Goal: Information Seeking & Learning: Check status

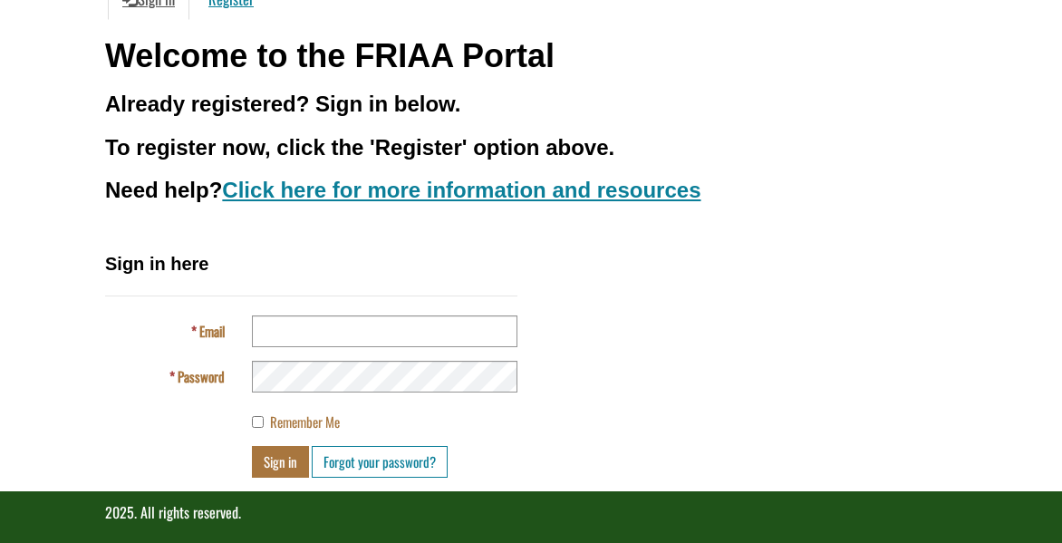
scroll to position [214, 0]
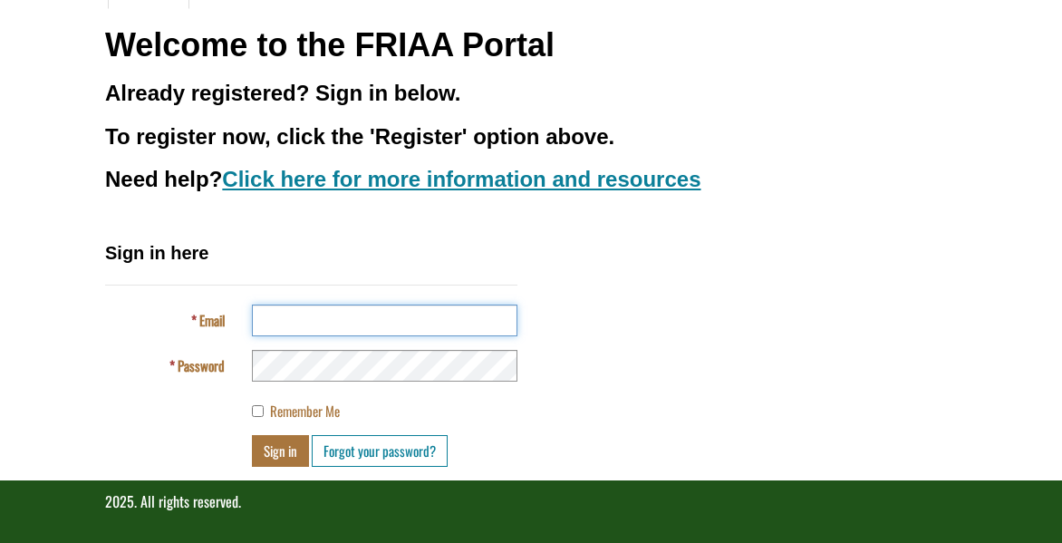
click at [271, 320] on input "Email" at bounding box center [385, 320] width 266 height 32
type input "**********"
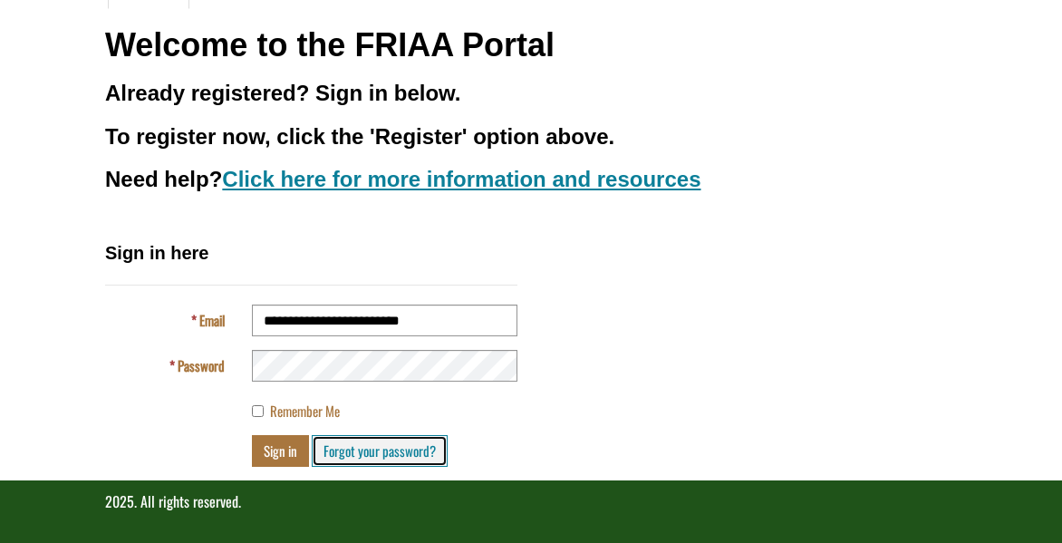
click at [348, 451] on link "Forgot your password?" at bounding box center [380, 451] width 136 height 32
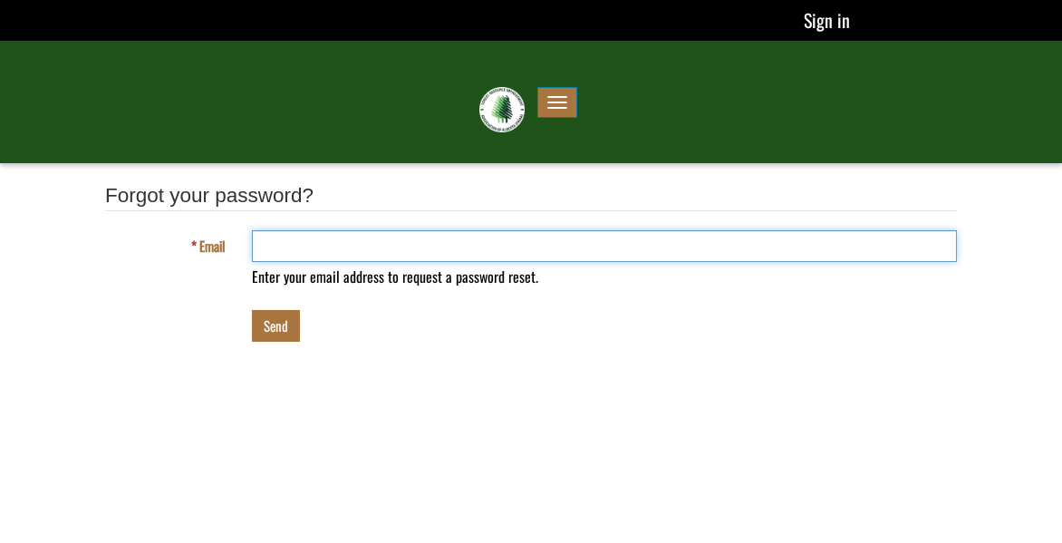
click at [289, 253] on input "Email" at bounding box center [604, 246] width 705 height 32
type input "**********"
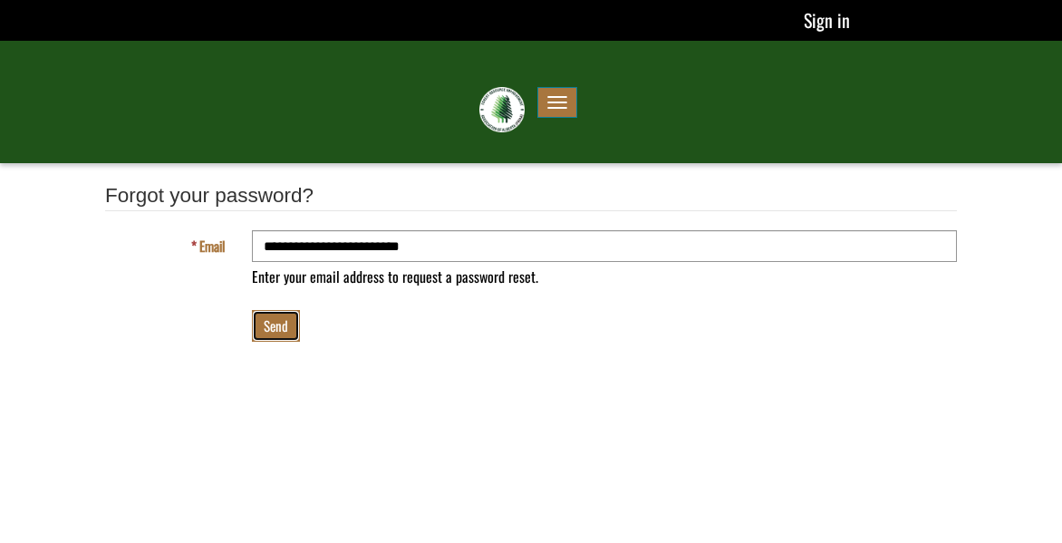
click at [281, 322] on button "Send" at bounding box center [276, 326] width 48 height 32
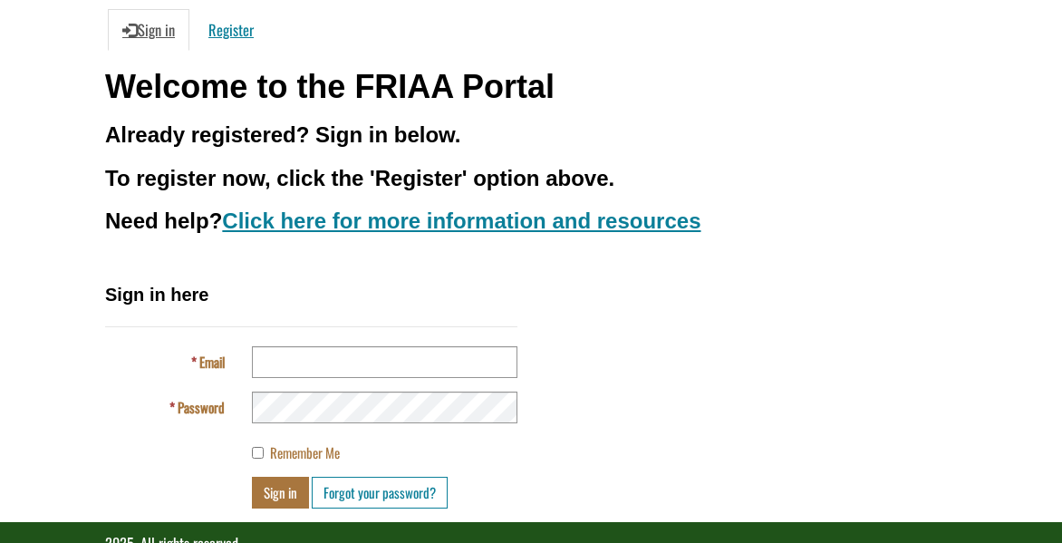
scroll to position [181, 0]
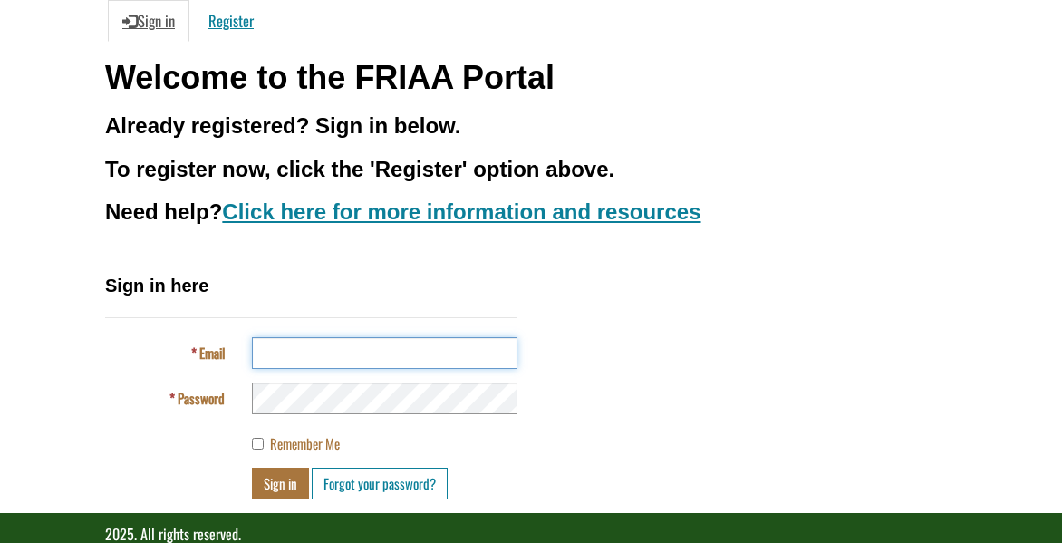
click at [304, 343] on input "Email" at bounding box center [385, 353] width 266 height 32
type input "**********"
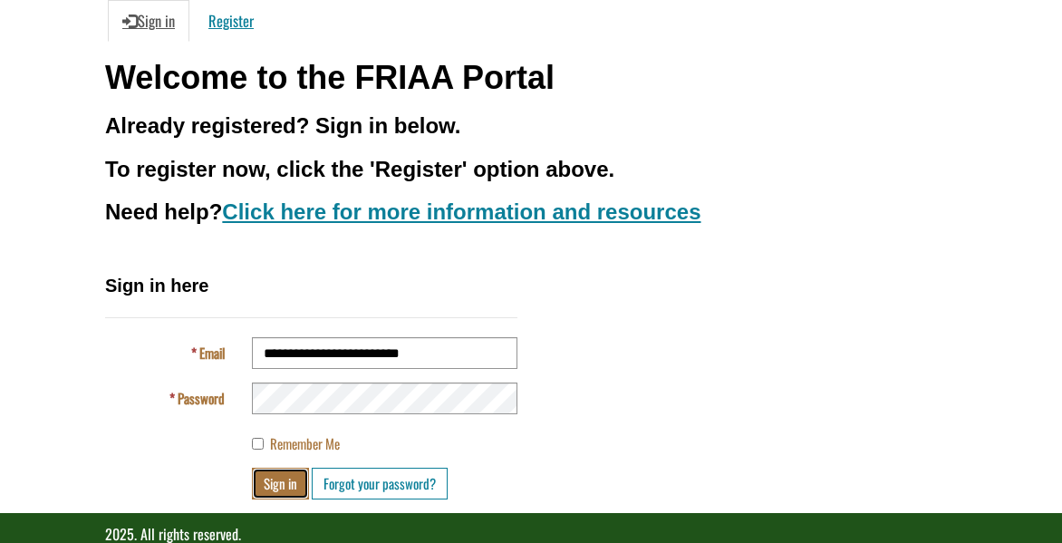
click at [277, 479] on button "Sign in" at bounding box center [280, 484] width 57 height 32
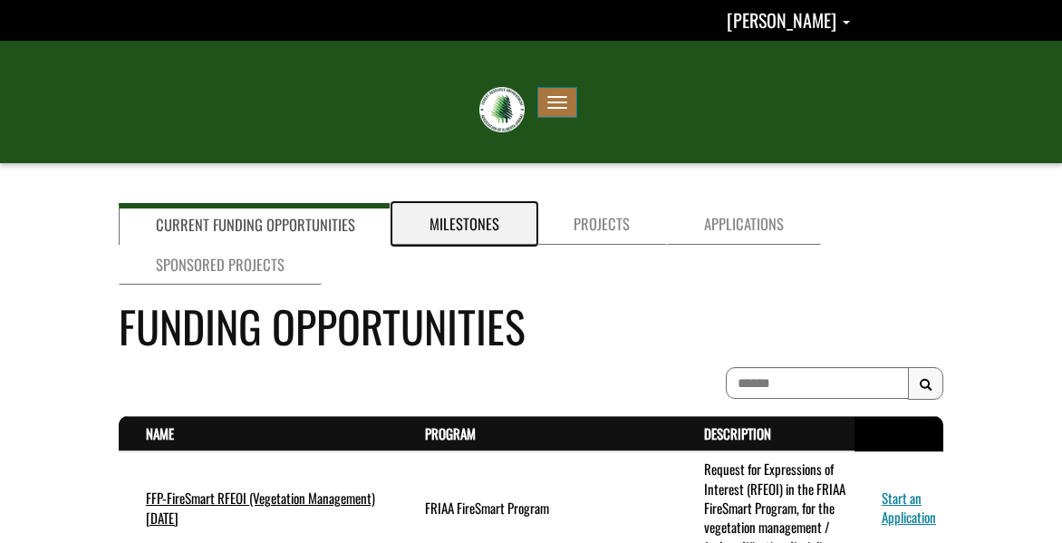
click at [436, 227] on link "Milestones" at bounding box center [464, 224] width 144 height 42
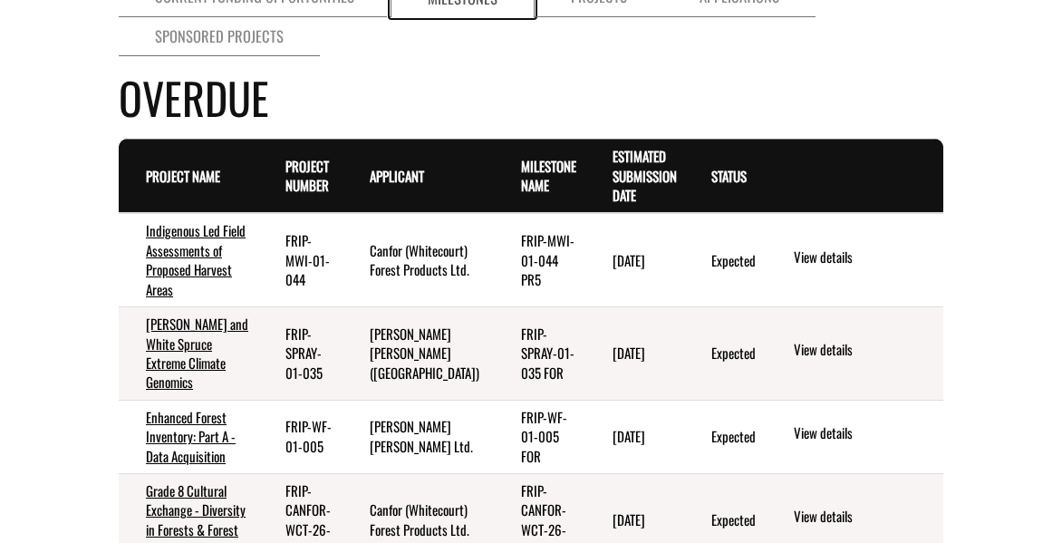
scroll to position [272, 0]
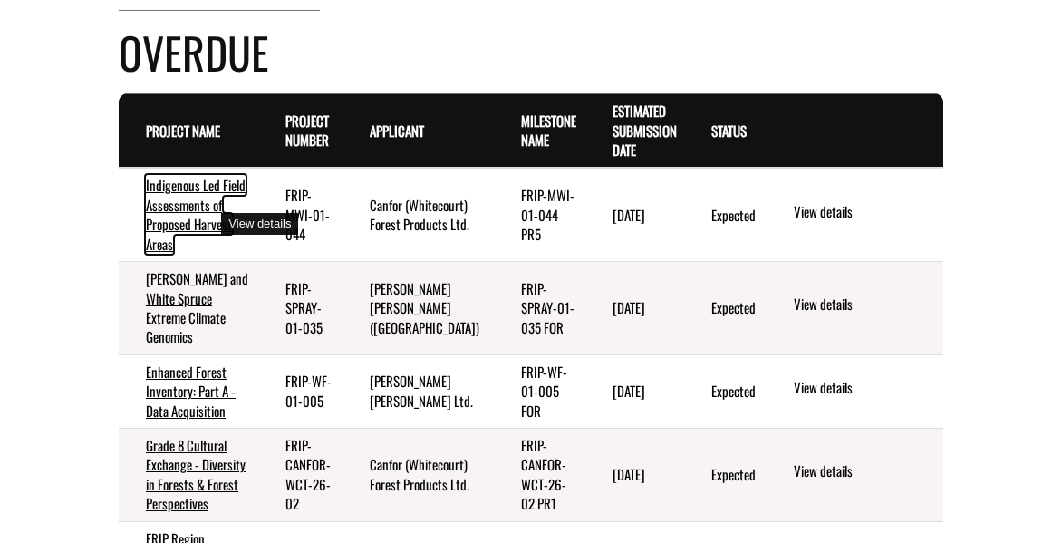
click at [162, 224] on link "Indigenous Led Field Assessments of Proposed Harvest Areas" at bounding box center [196, 214] width 100 height 78
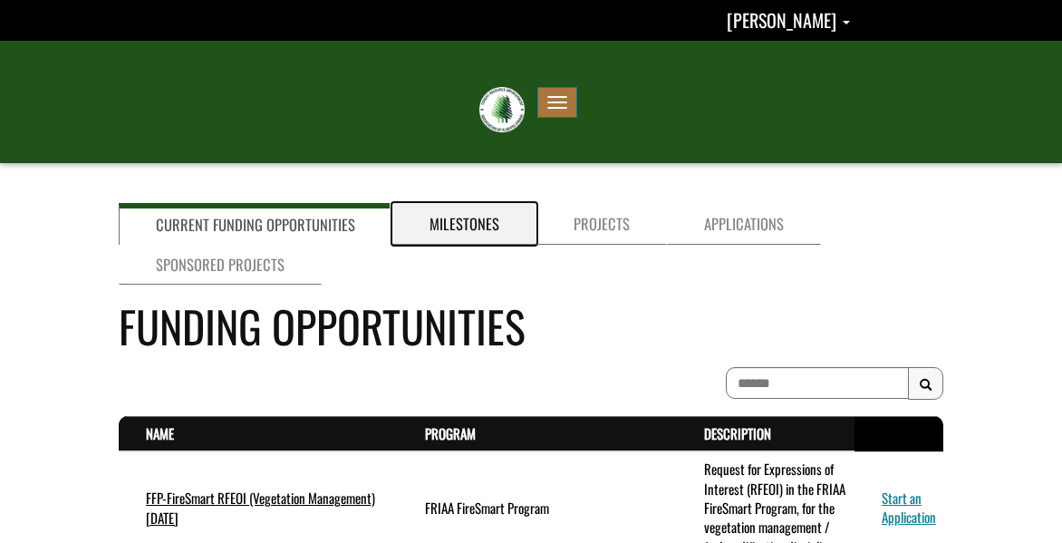
click at [411, 222] on link "Milestones" at bounding box center [464, 224] width 144 height 42
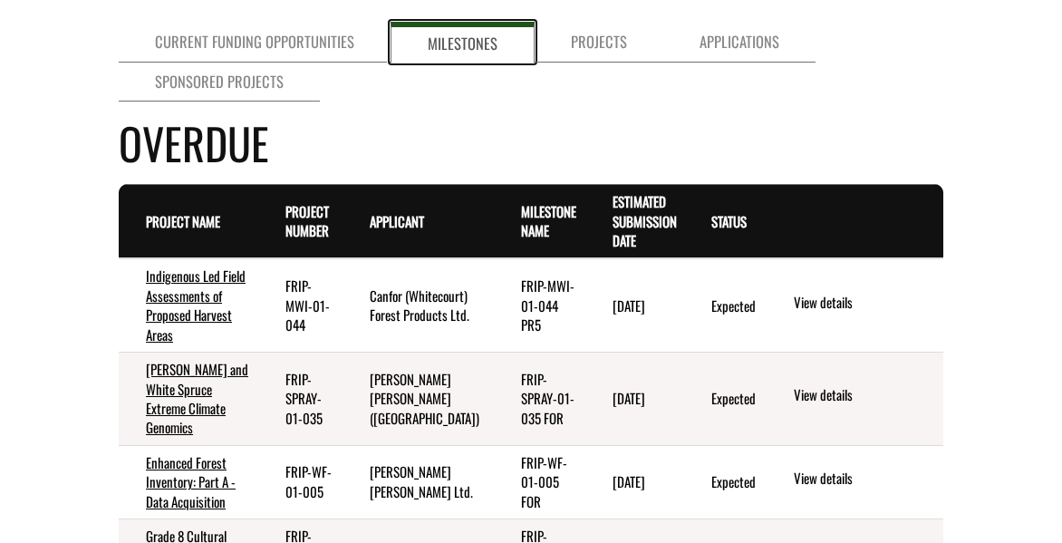
scroll to position [91, 0]
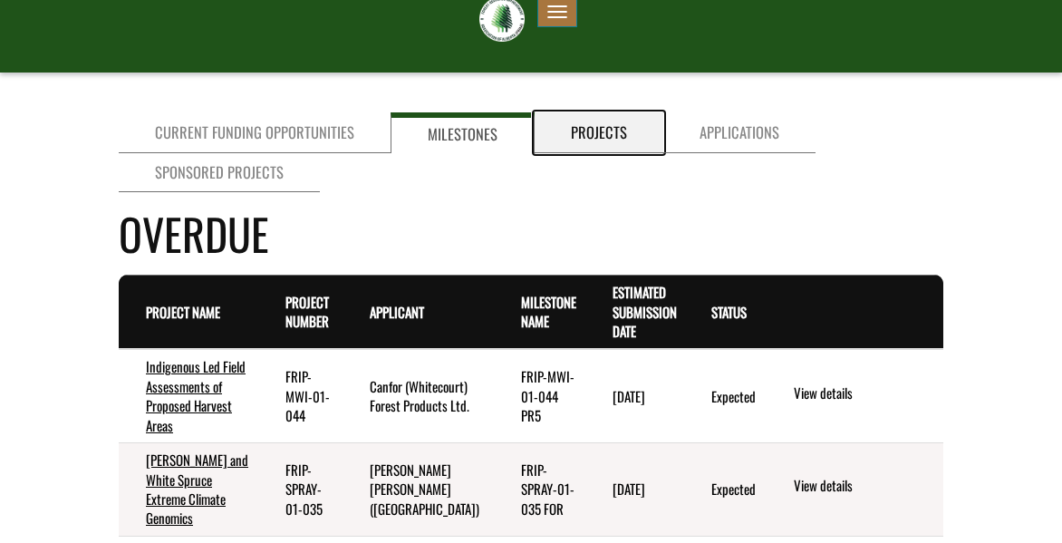
click at [562, 132] on link "Projects" at bounding box center [599, 132] width 129 height 41
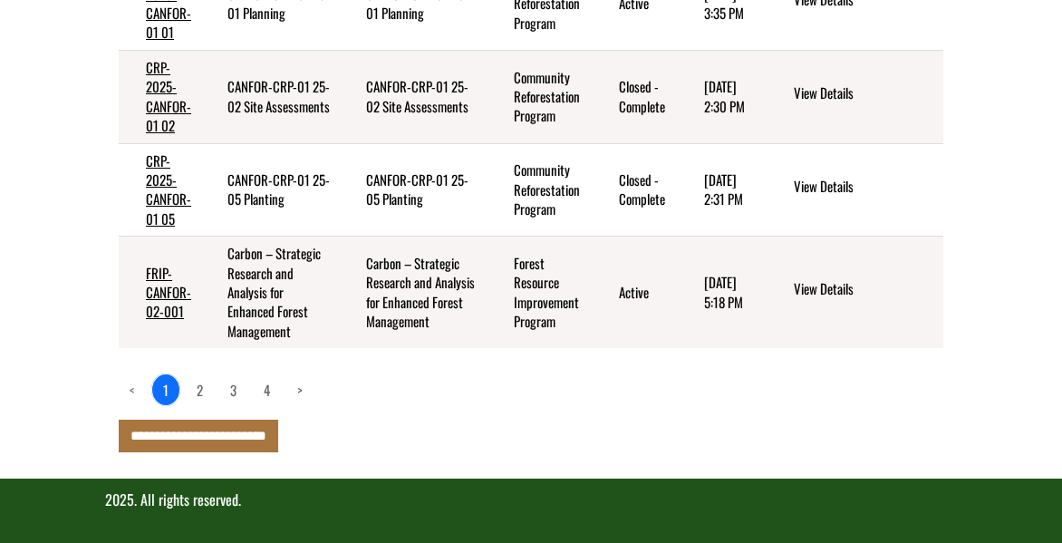
scroll to position [1215, 0]
click at [198, 392] on link "2" at bounding box center [200, 389] width 28 height 31
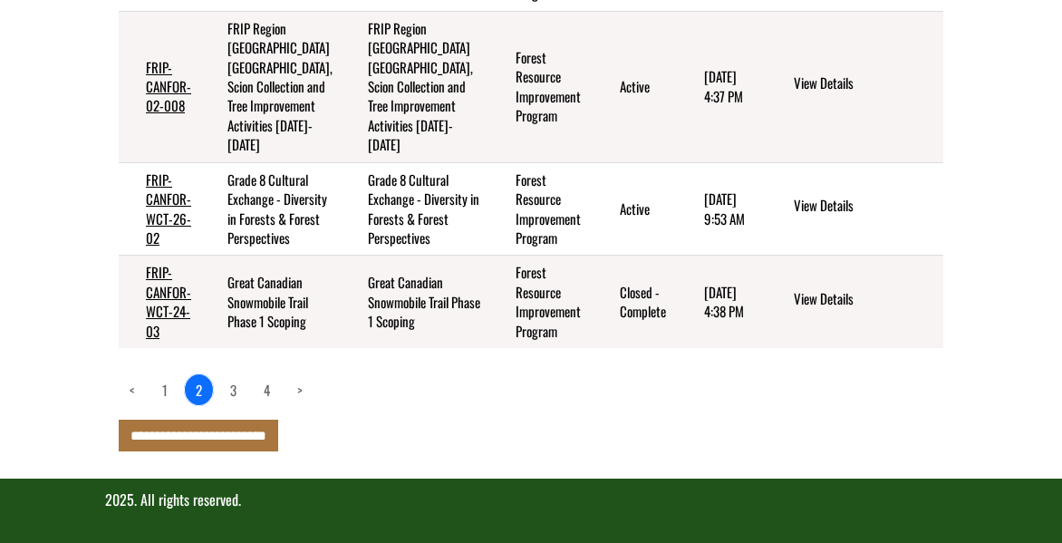
scroll to position [1254, 0]
click at [232, 389] on link "3" at bounding box center [233, 389] width 28 height 31
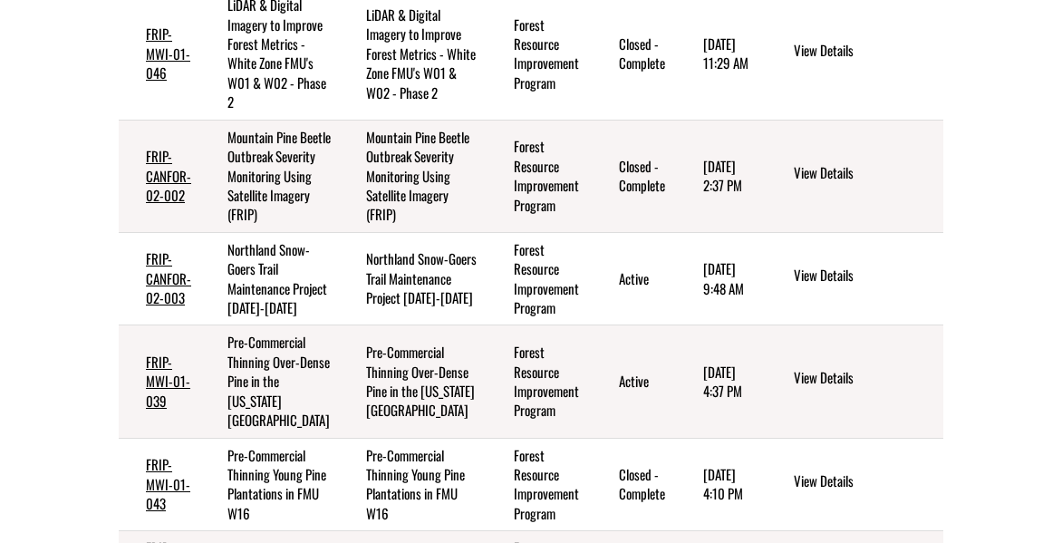
scroll to position [620, 0]
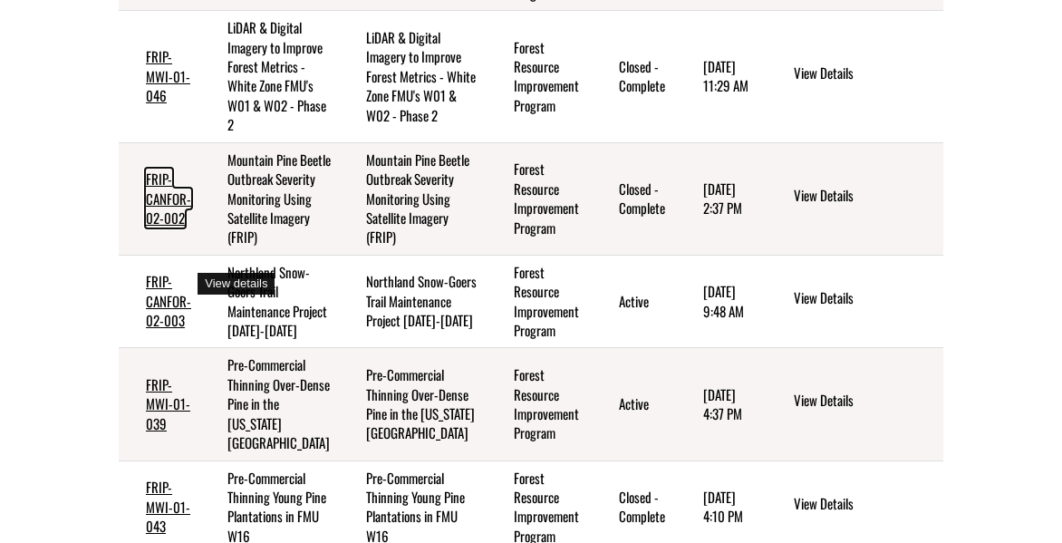
click at [160, 227] on link "FRIP-CANFOR-02-002" at bounding box center [168, 198] width 45 height 59
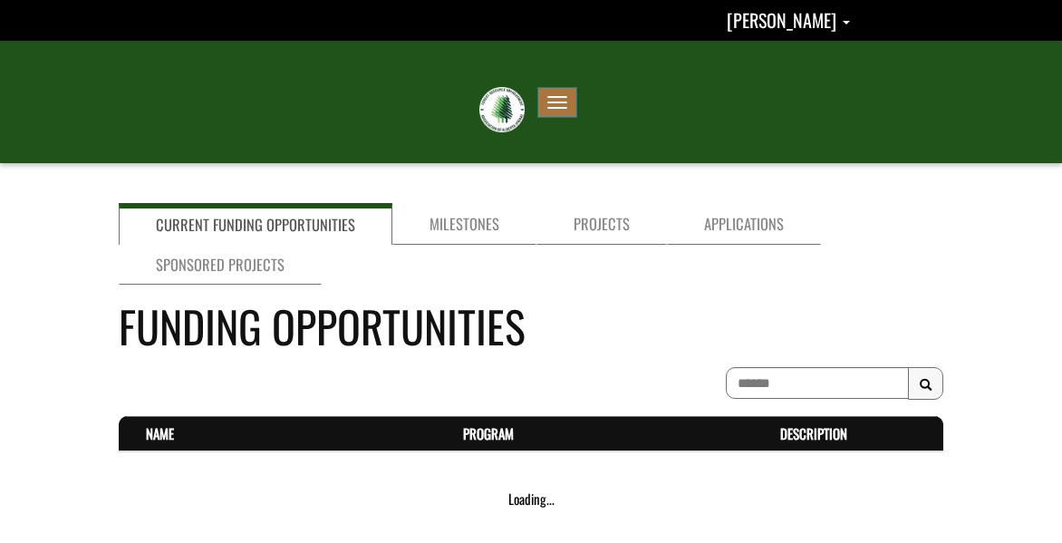
scroll to position [1783, 0]
